Goal: Task Accomplishment & Management: Manage account settings

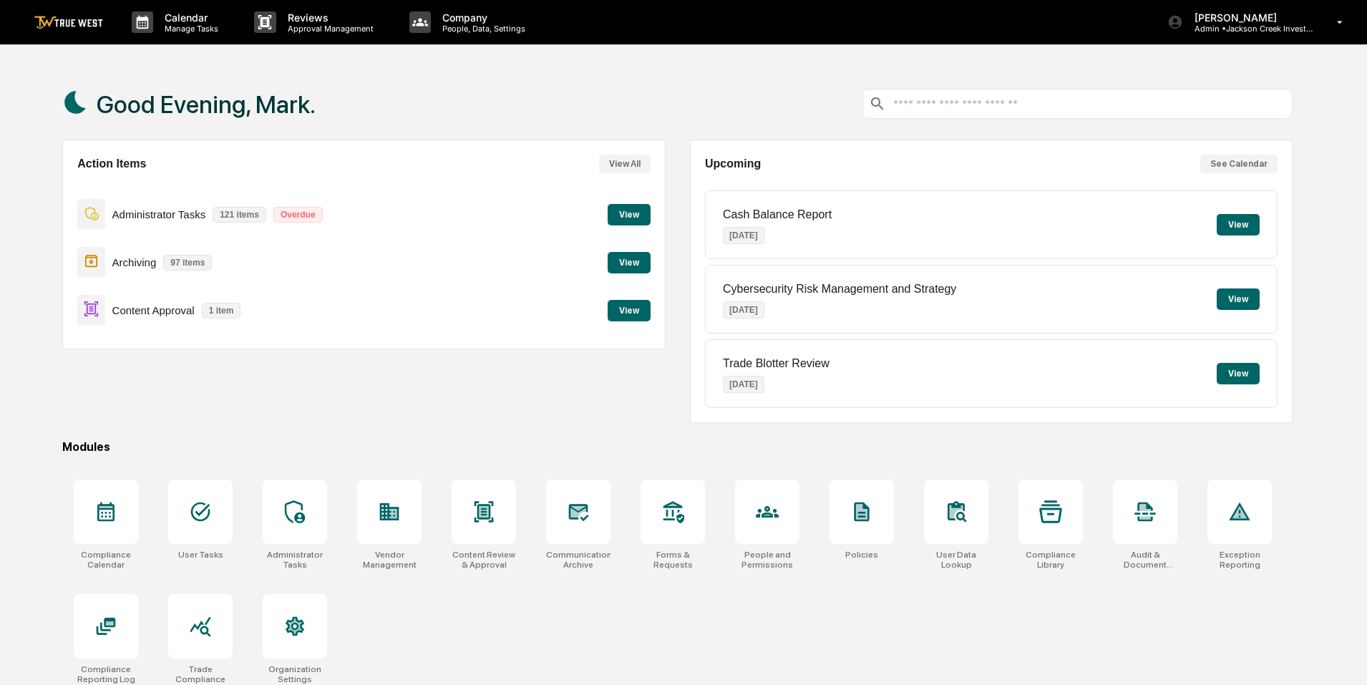
click at [637, 311] on button "View" at bounding box center [628, 310] width 43 height 21
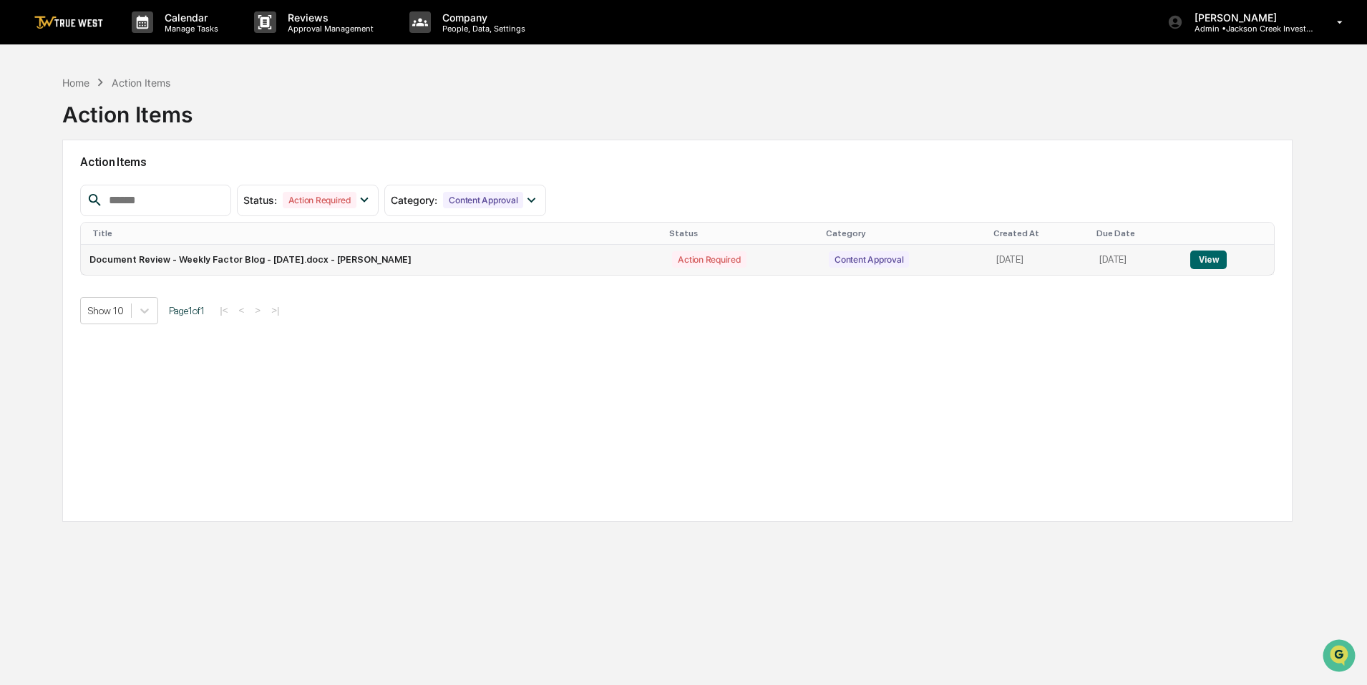
click at [1217, 260] on button "View" at bounding box center [1208, 259] width 36 height 19
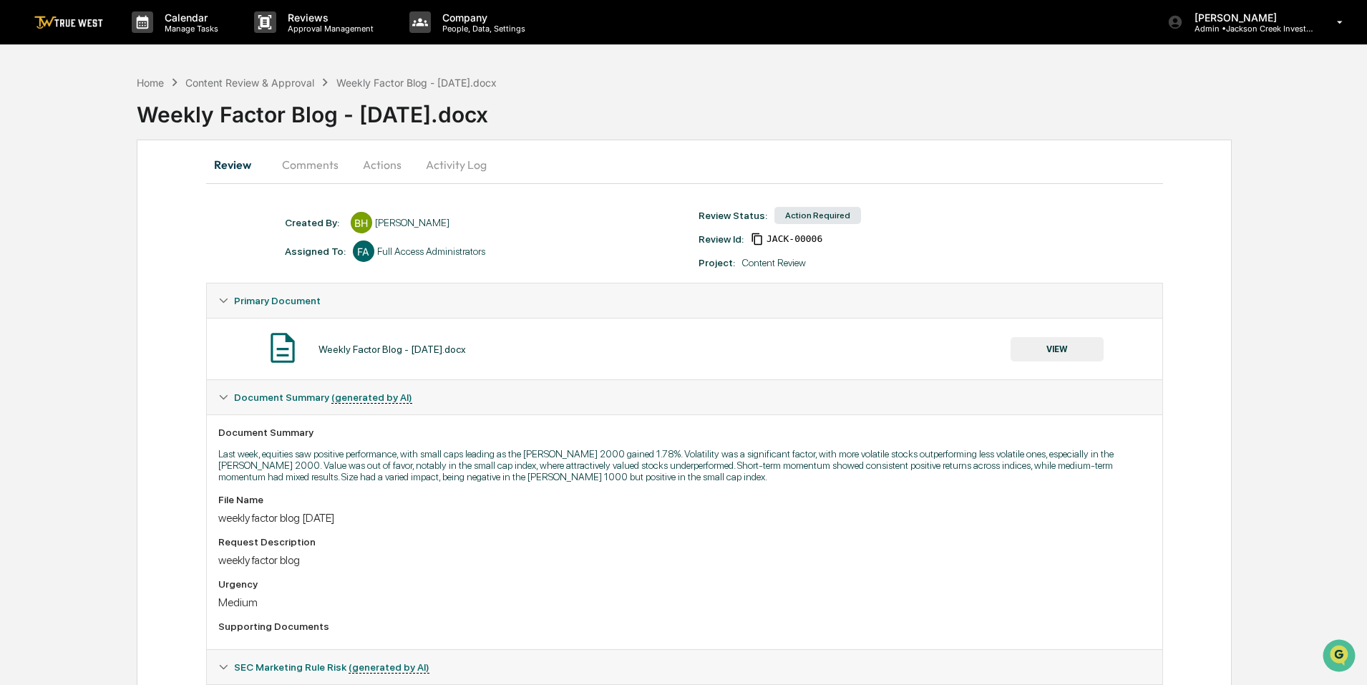
click at [1057, 353] on button "VIEW" at bounding box center [1056, 349] width 93 height 24
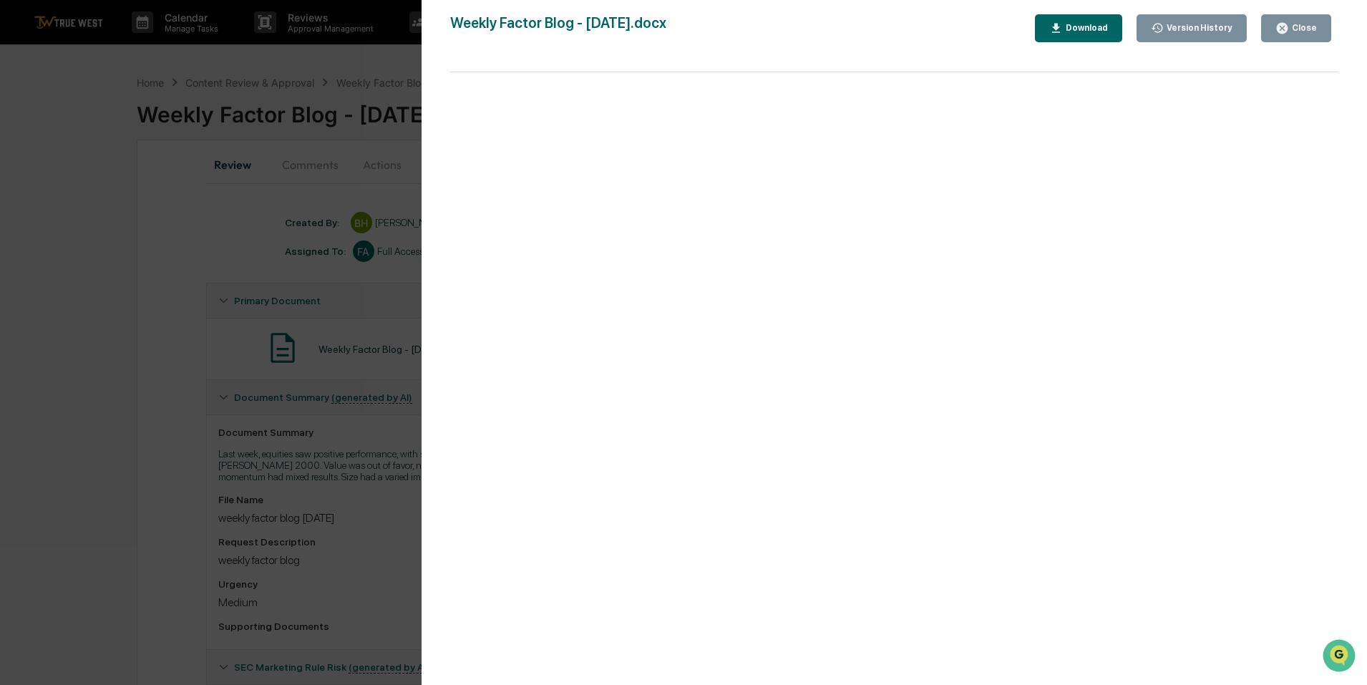
click at [1301, 34] on div "Close" at bounding box center [1295, 28] width 41 height 14
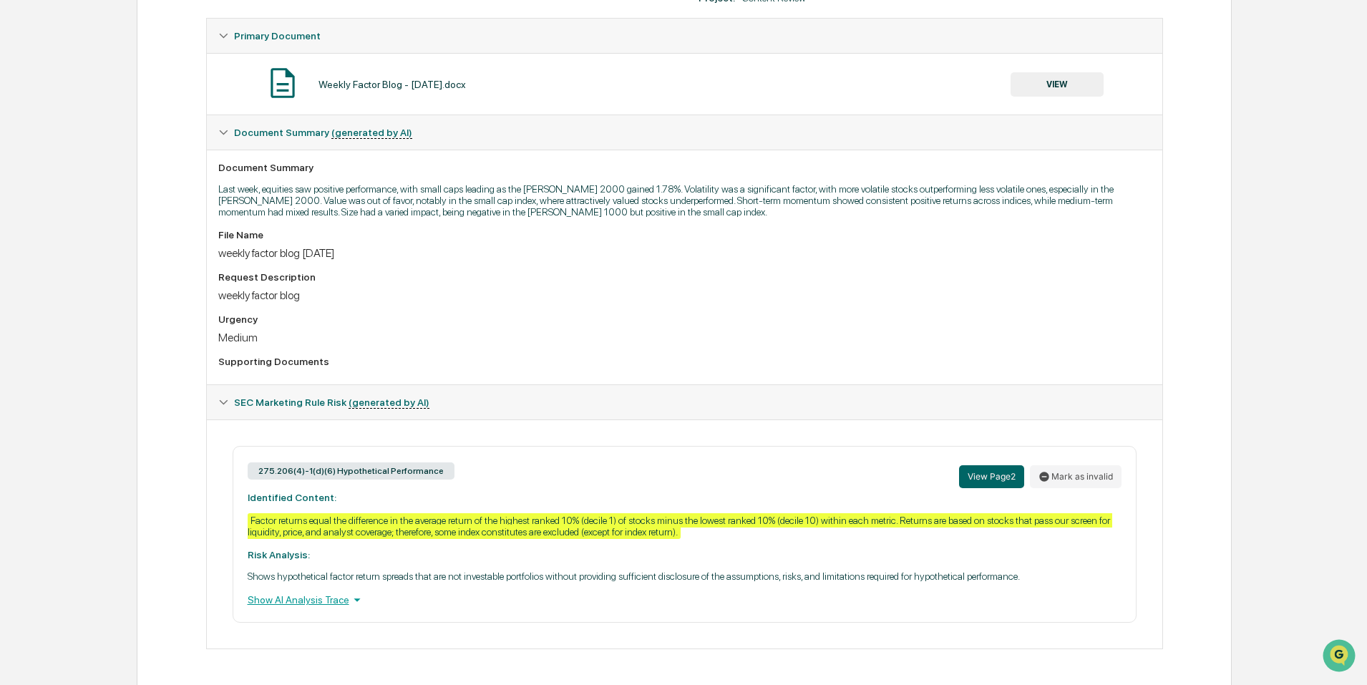
scroll to position [265, 0]
click at [1067, 474] on button "Mark as invalid" at bounding box center [1076, 475] width 92 height 23
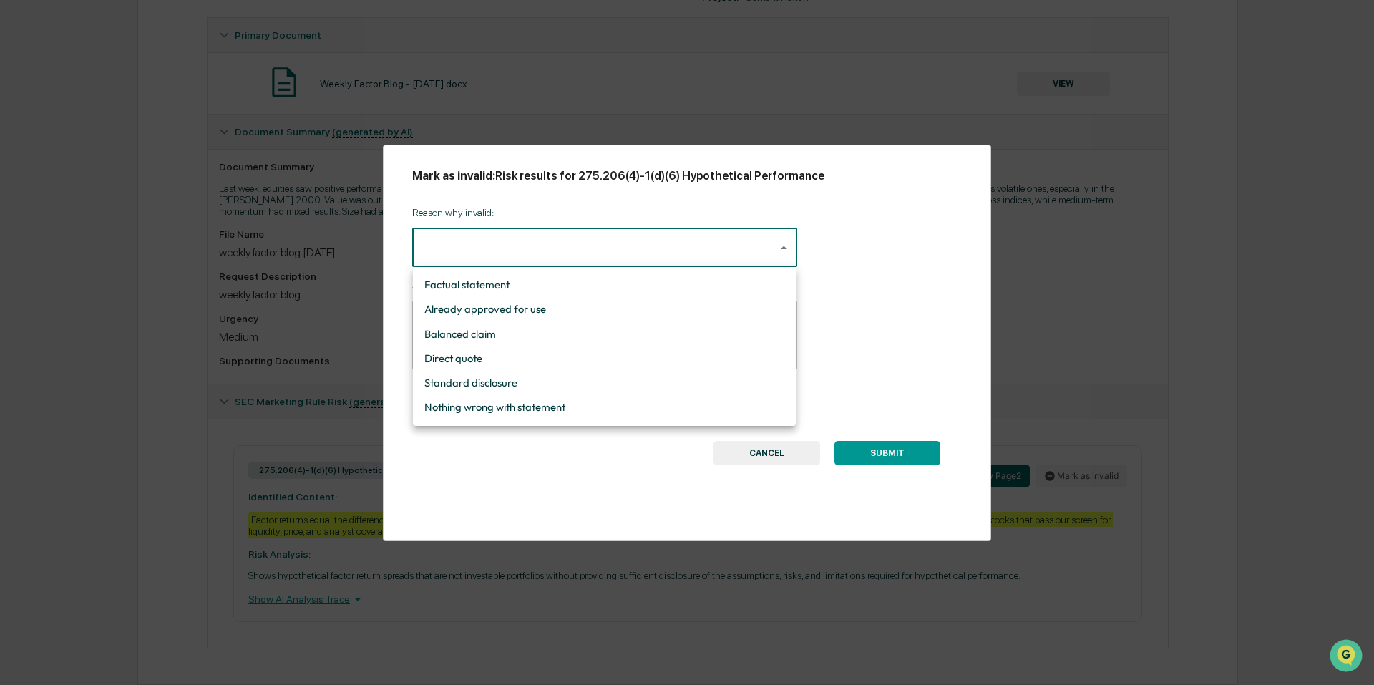
click at [620, 255] on body "Calendar Manage Tasks Reviews Approval Management Company People, Data, Setting…" at bounding box center [687, 210] width 1374 height 950
click at [485, 384] on li "Standard disclosure" at bounding box center [604, 383] width 383 height 24
type input "**********"
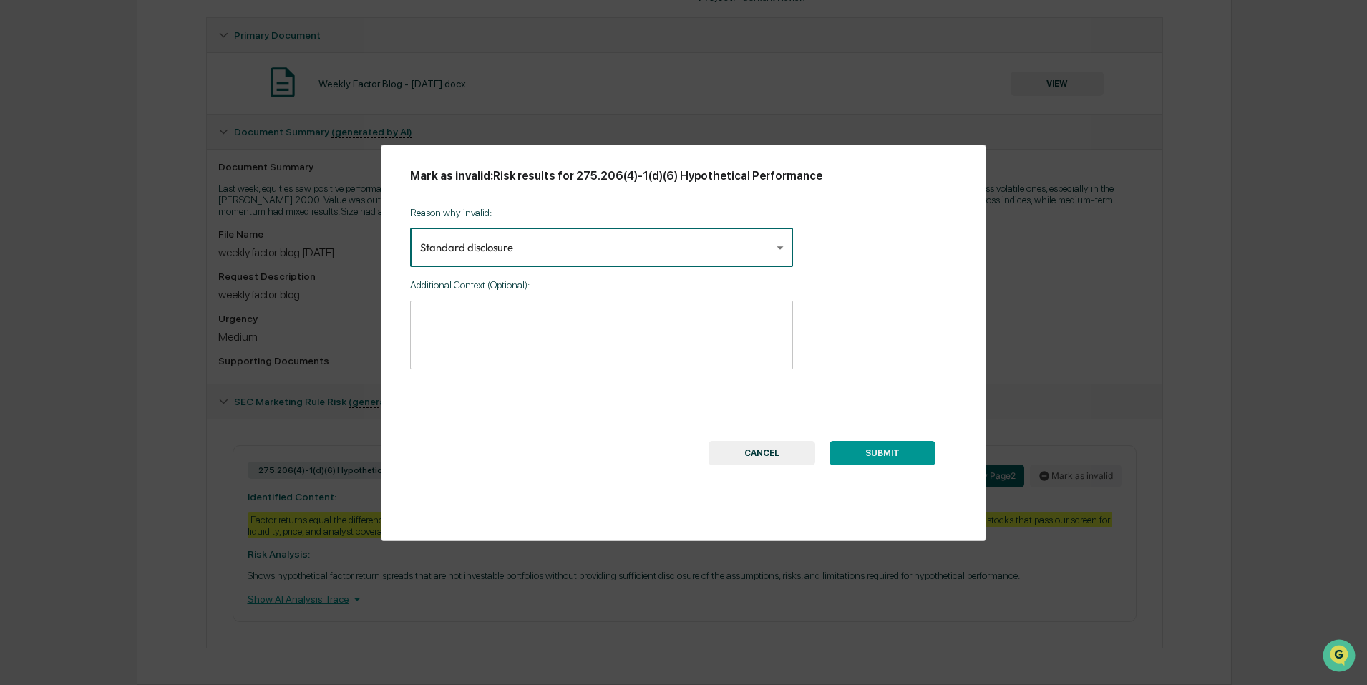
click at [879, 452] on button "SUBMIT" at bounding box center [882, 453] width 106 height 24
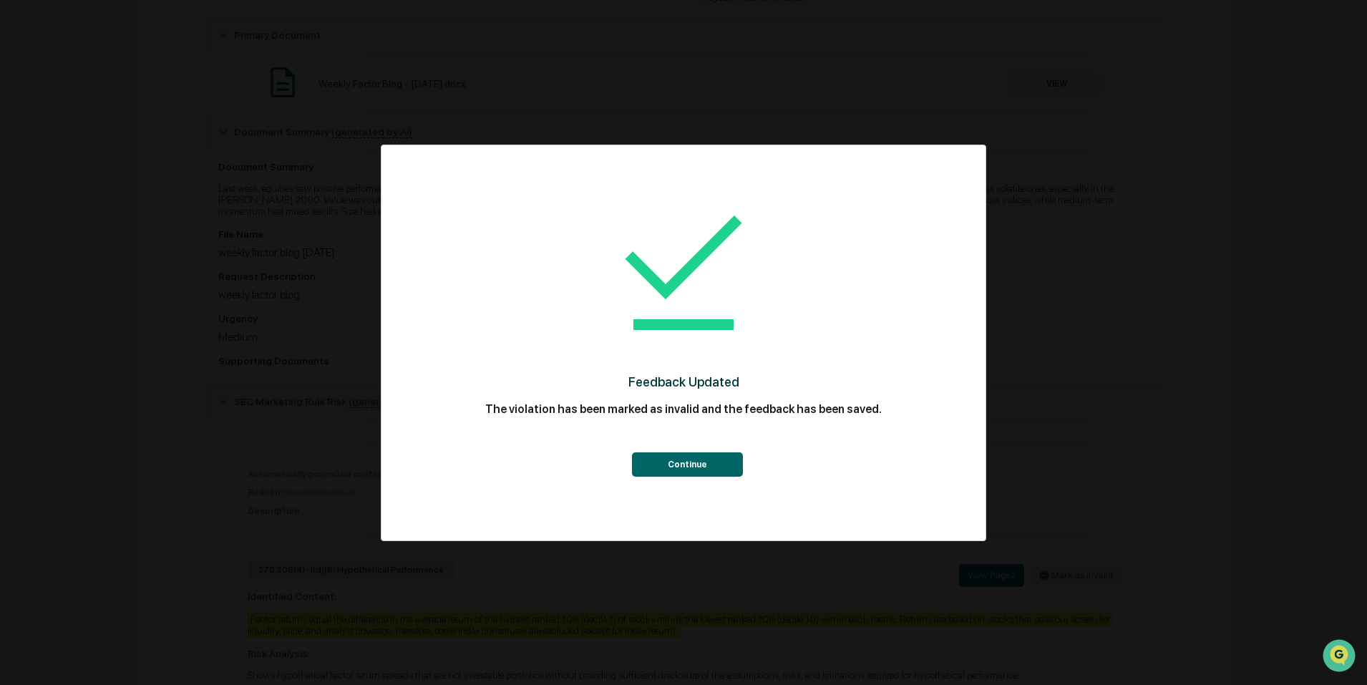
click at [689, 462] on button "Continue" at bounding box center [687, 464] width 111 height 24
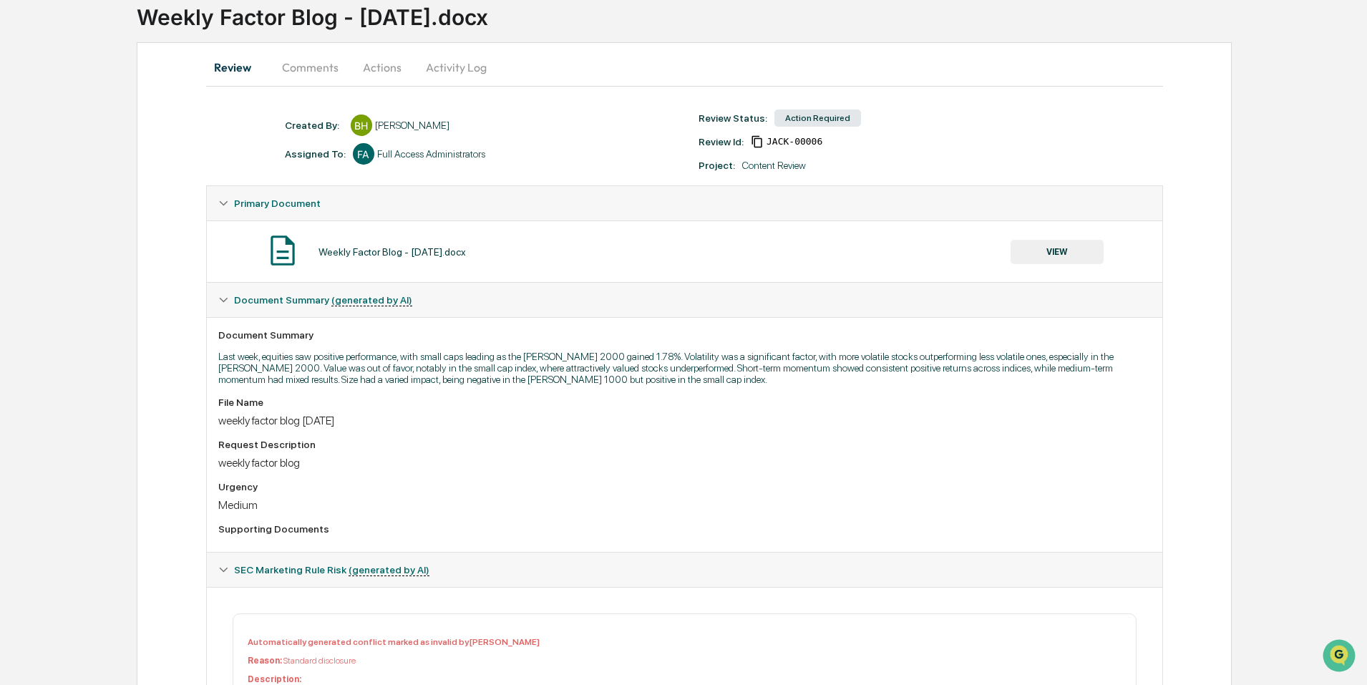
scroll to position [0, 0]
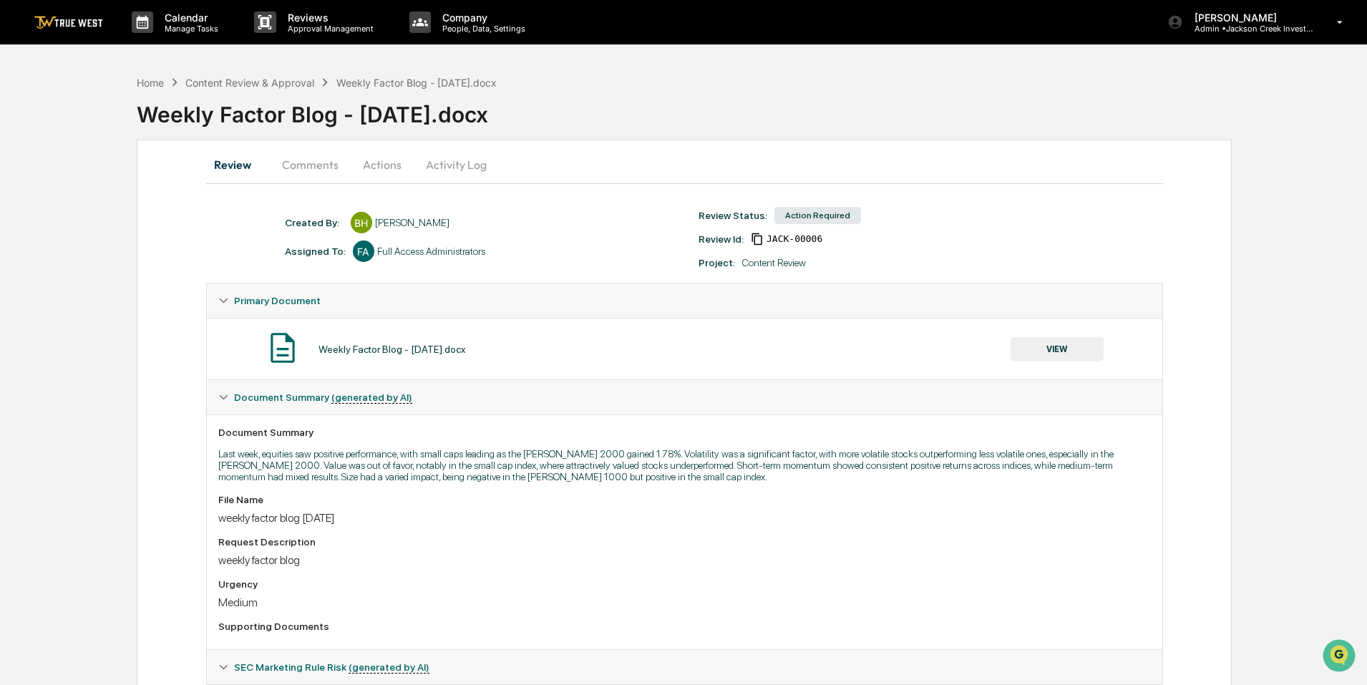
click at [362, 167] on button "Actions" at bounding box center [382, 164] width 64 height 34
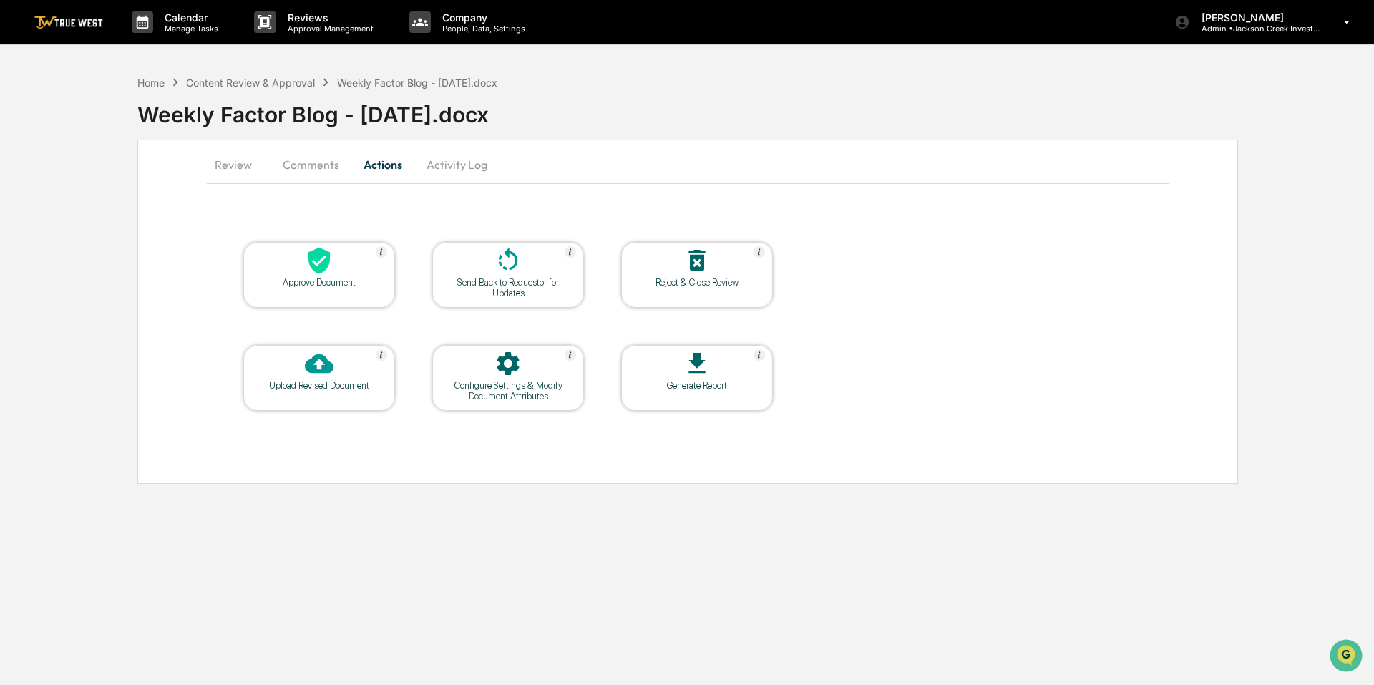
click at [310, 268] on icon at bounding box center [319, 260] width 29 height 29
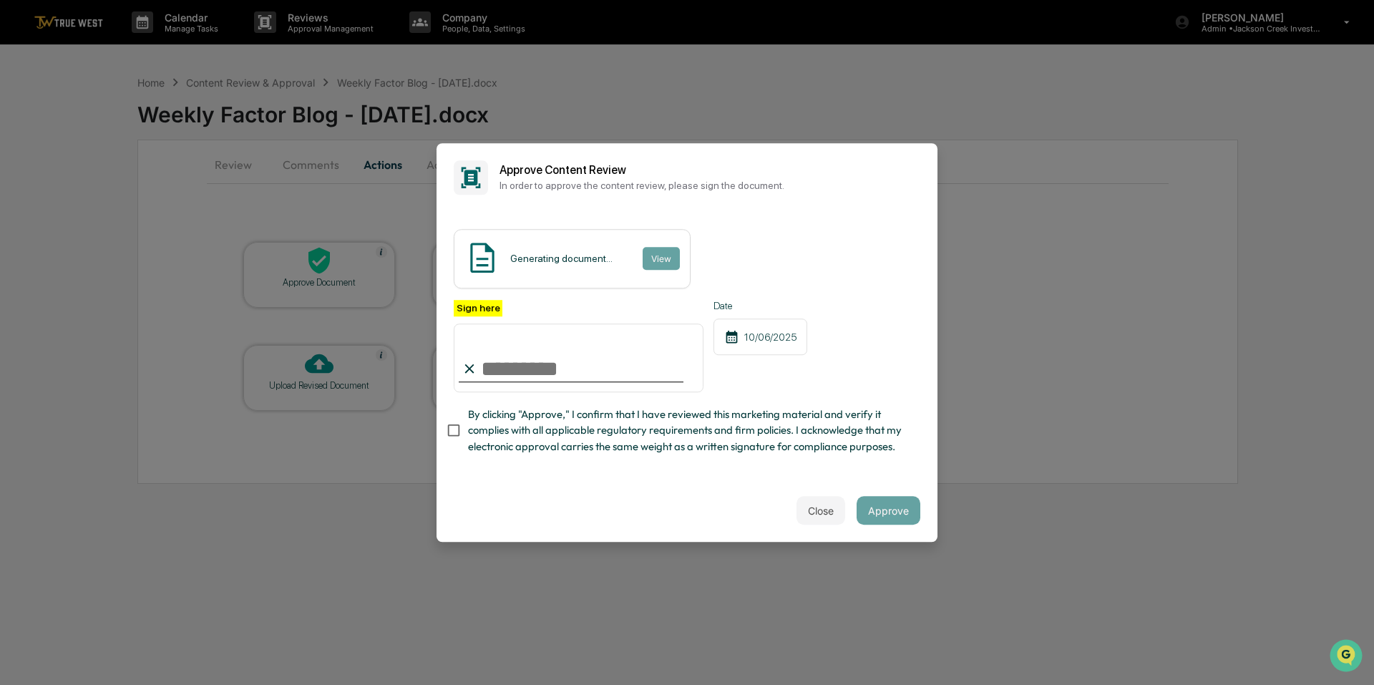
click at [559, 381] on div at bounding box center [571, 381] width 225 height 1
click at [551, 361] on input "Sign here" at bounding box center [579, 357] width 250 height 69
type input "**********"
click at [871, 520] on button "Approve" at bounding box center [888, 510] width 64 height 29
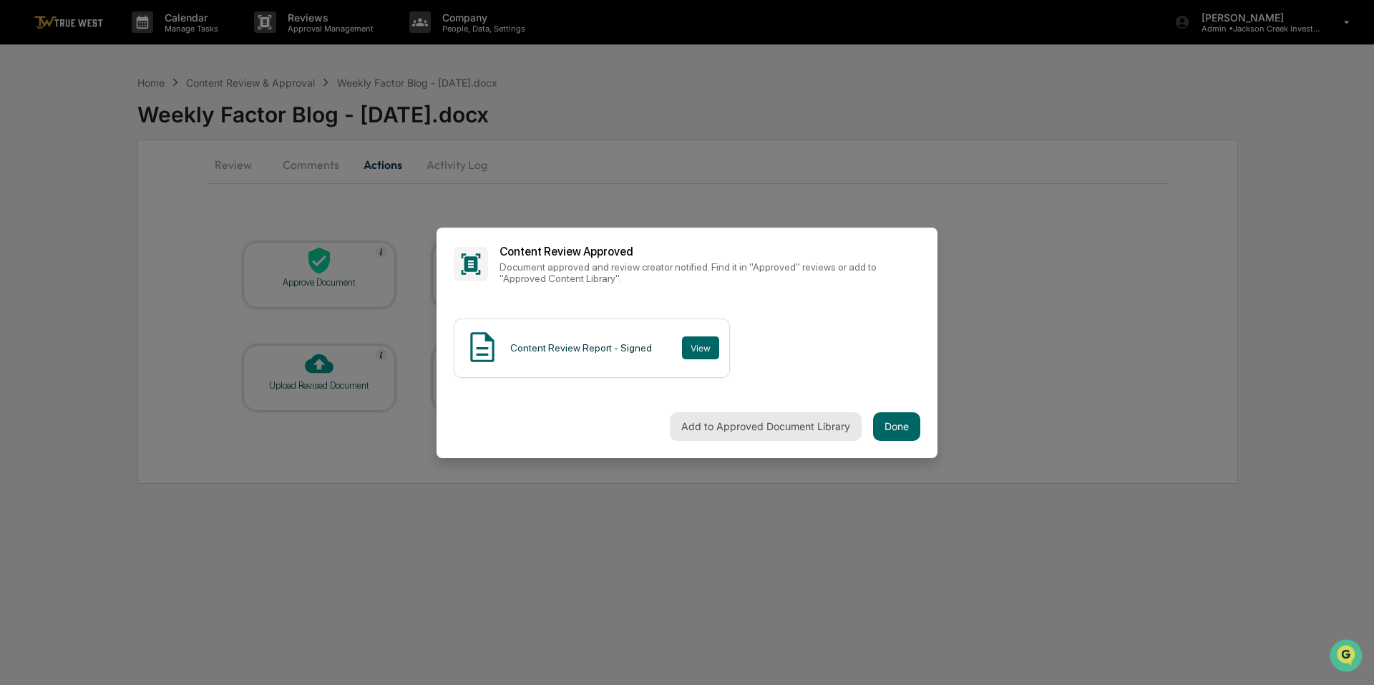
click at [836, 429] on button "Add to Approved Document Library" at bounding box center [766, 426] width 192 height 29
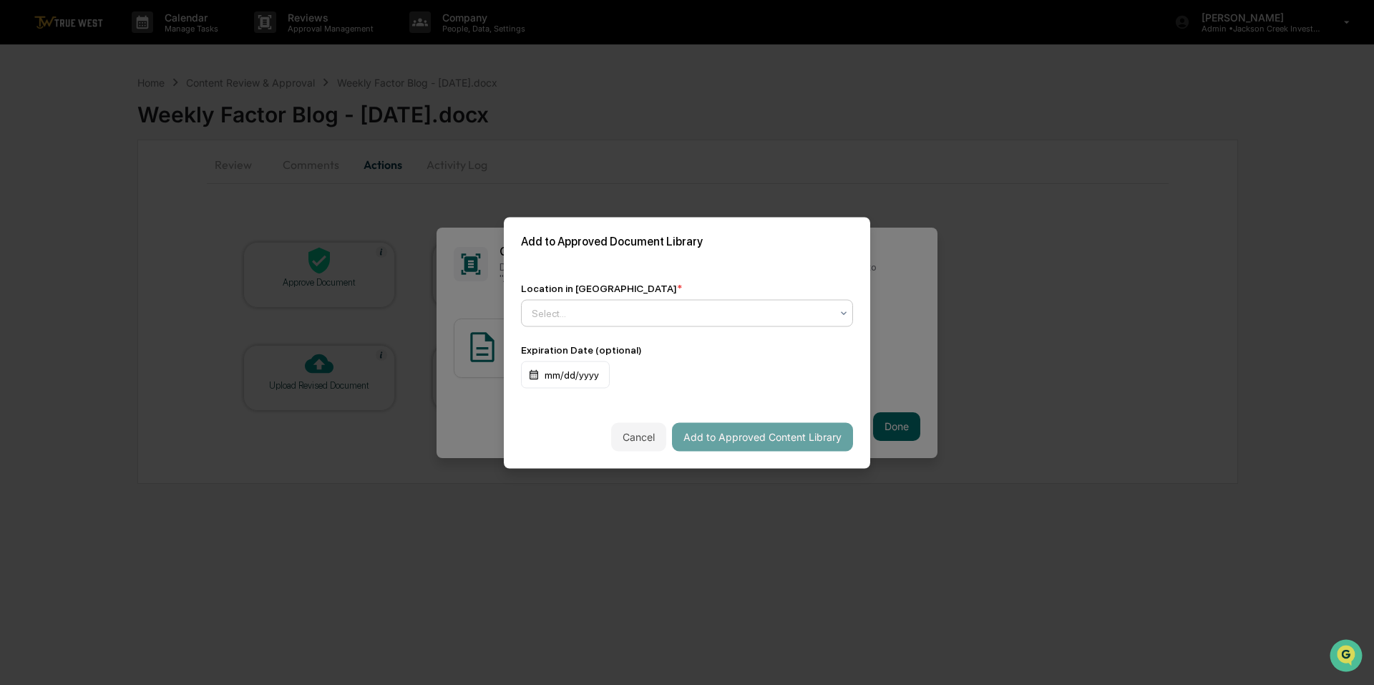
click at [829, 313] on div "Select..." at bounding box center [680, 313] width 313 height 20
click at [841, 311] on icon at bounding box center [844, 313] width 6 height 4
click at [683, 343] on div "Approved Content Library" at bounding box center [683, 343] width 323 height 29
click at [750, 429] on button "Add to Approved Content Library" at bounding box center [762, 436] width 181 height 29
